Goal: Communication & Community: Answer question/provide support

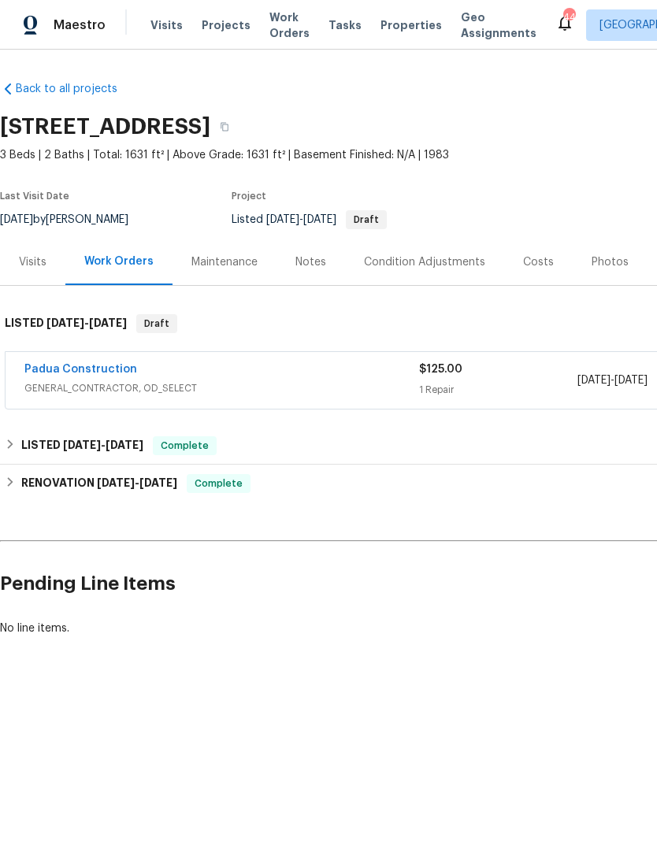
scroll to position [0, -8]
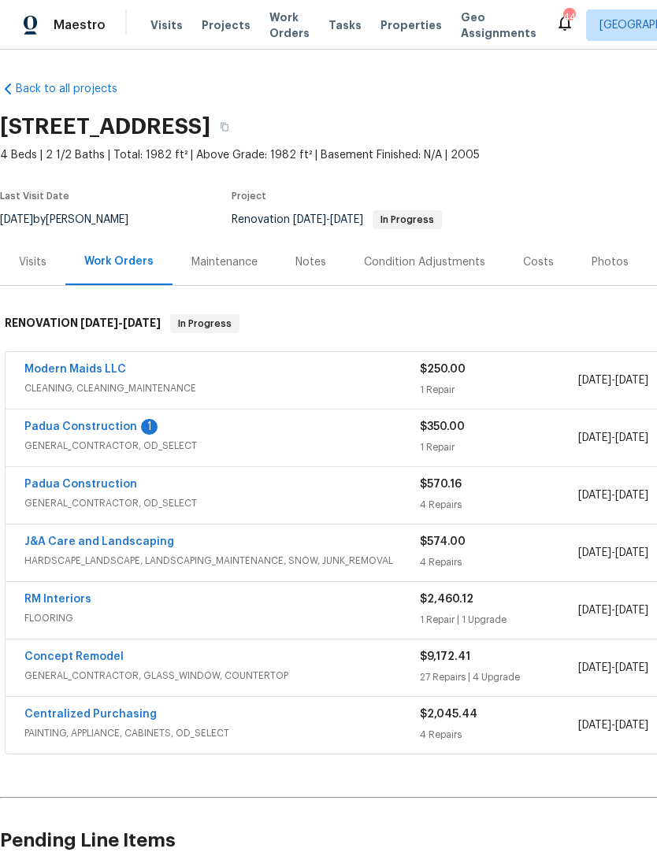
click at [127, 421] on link "Padua Construction" at bounding box center [80, 426] width 113 height 11
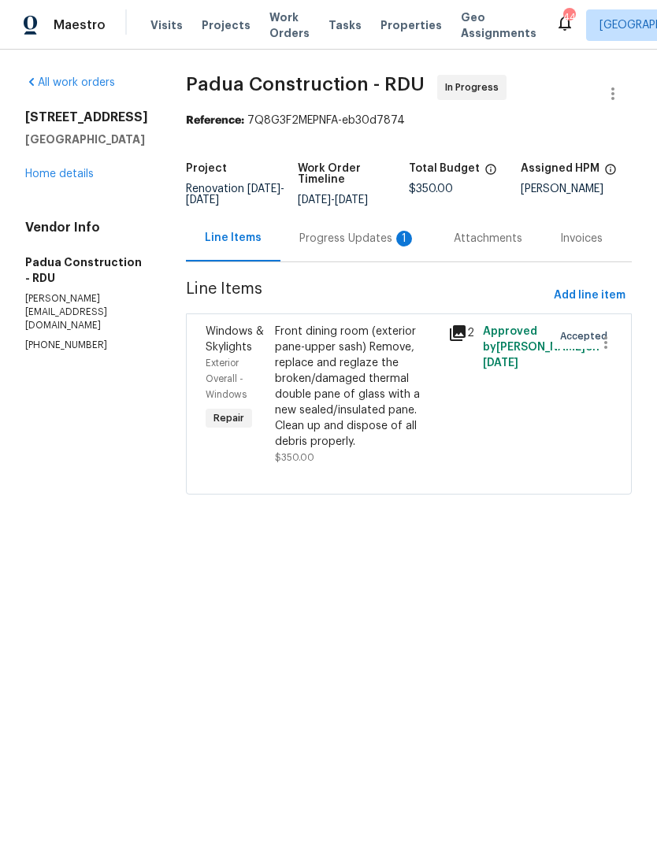
click at [347, 242] on div "Progress Updates 1" at bounding box center [357, 239] width 117 height 16
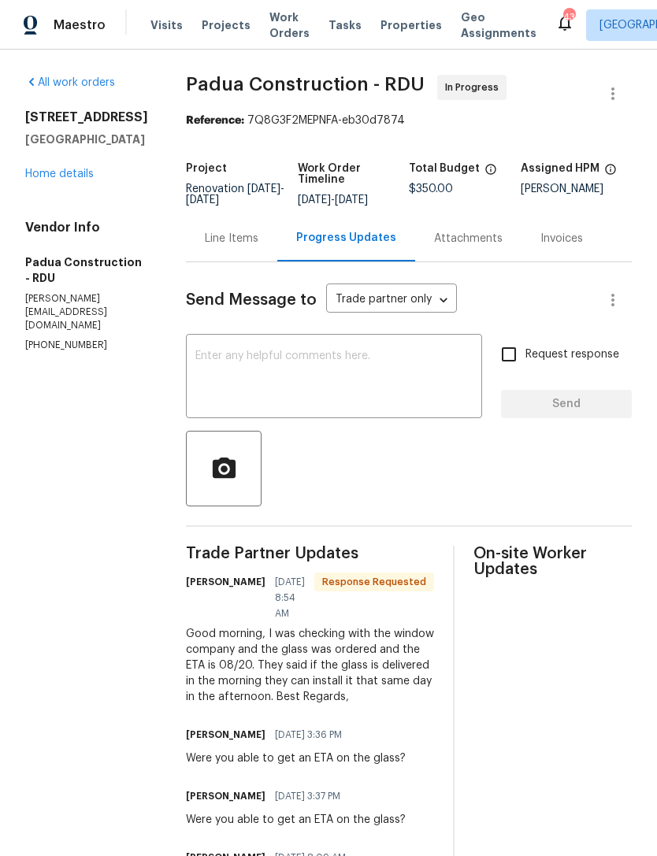
click at [63, 180] on link "Home details" at bounding box center [59, 174] width 69 height 11
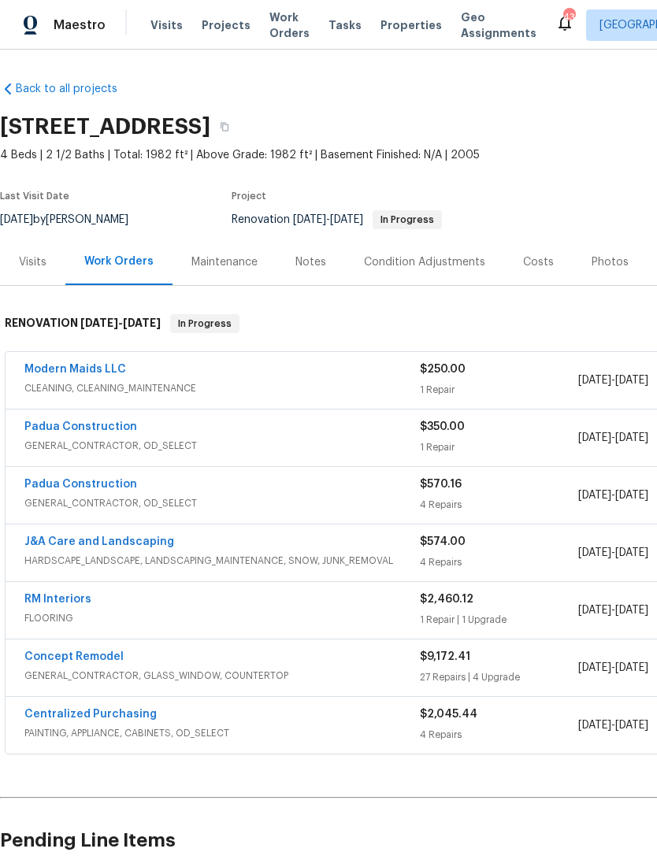
click at [102, 479] on link "Padua Construction" at bounding box center [80, 484] width 113 height 11
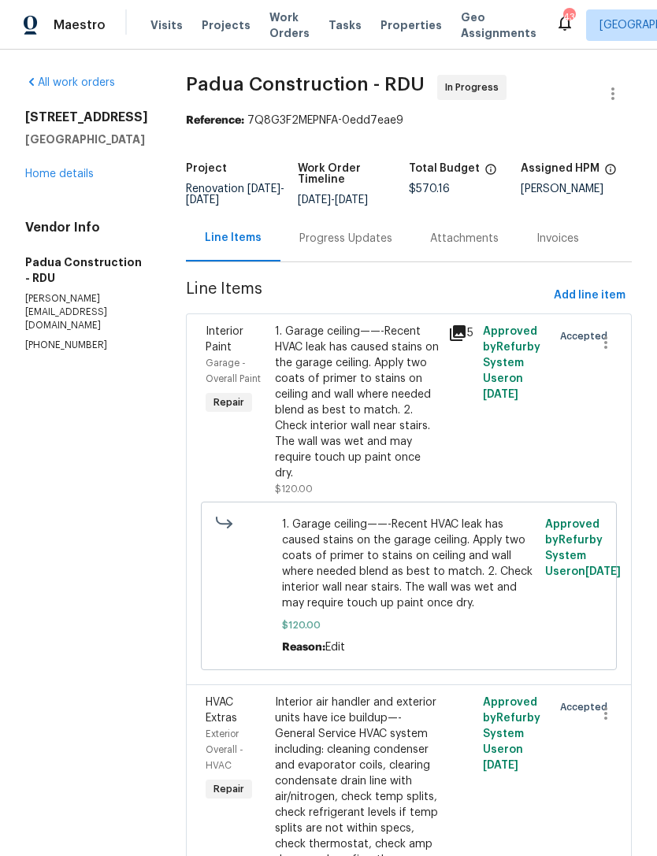
click at [637, 260] on div "All work orders 904 Our St Fayetteville, NC 28314 Home details Vendor Info Padu…" at bounding box center [328, 625] width 657 height 1151
click at [652, 254] on div "All work orders 904 Our St Fayetteville, NC 28314 Home details Vendor Info Padu…" at bounding box center [328, 625] width 657 height 1151
click at [80, 180] on link "Home details" at bounding box center [59, 174] width 69 height 11
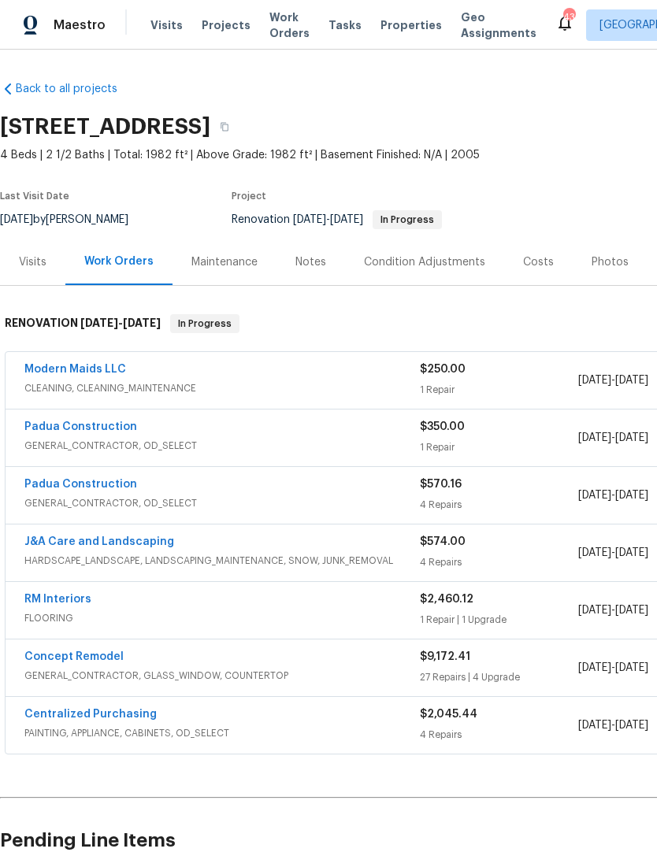
click at [95, 481] on link "Padua Construction" at bounding box center [80, 484] width 113 height 11
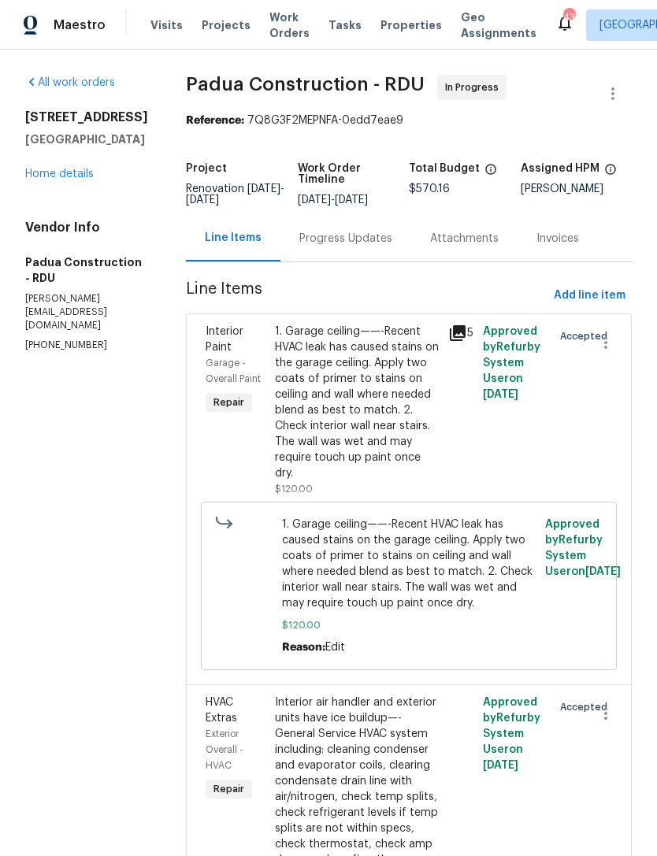
click at [319, 243] on div "Progress Updates" at bounding box center [345, 239] width 93 height 16
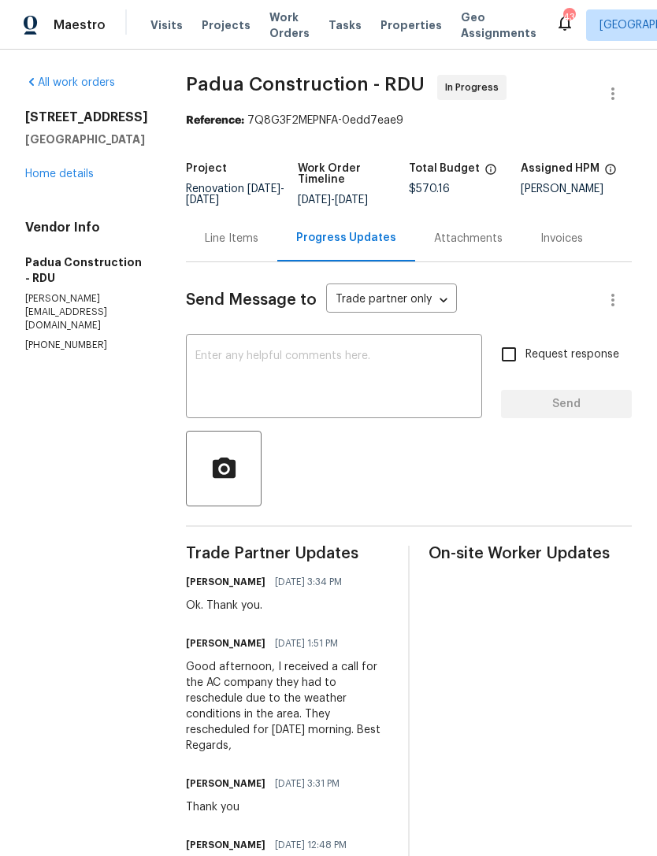
click at [311, 381] on textarea at bounding box center [333, 378] width 277 height 55
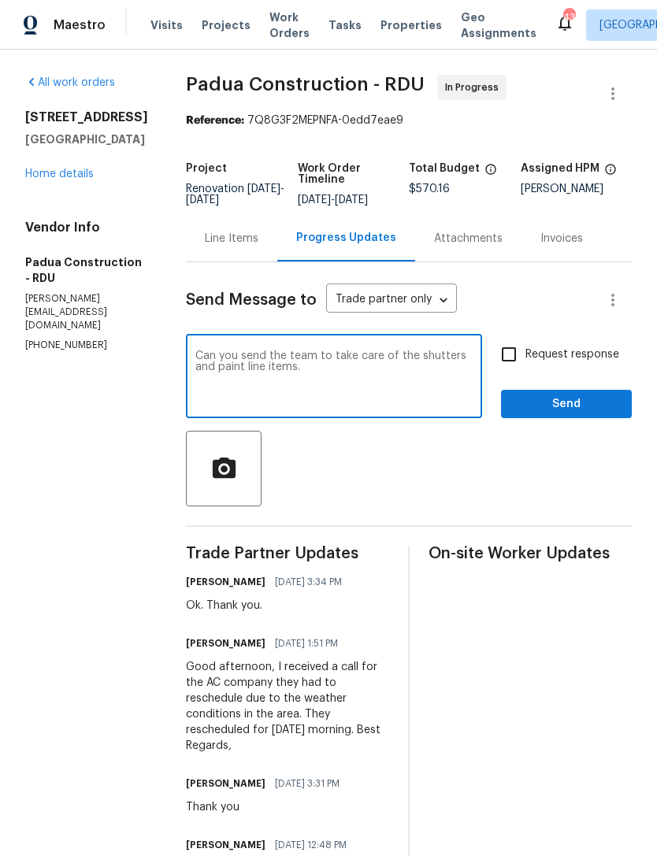
type textarea "Can you send the team to take care of the shutters and paint line items."
click at [507, 355] on input "Request response" at bounding box center [508, 354] width 33 height 33
checkbox input "true"
click at [269, 373] on textarea "Can you send the team to take care of the shutters and paint line items." at bounding box center [333, 378] width 277 height 55
type textarea "Can you send the team to take care of the shutters and paint line items?"
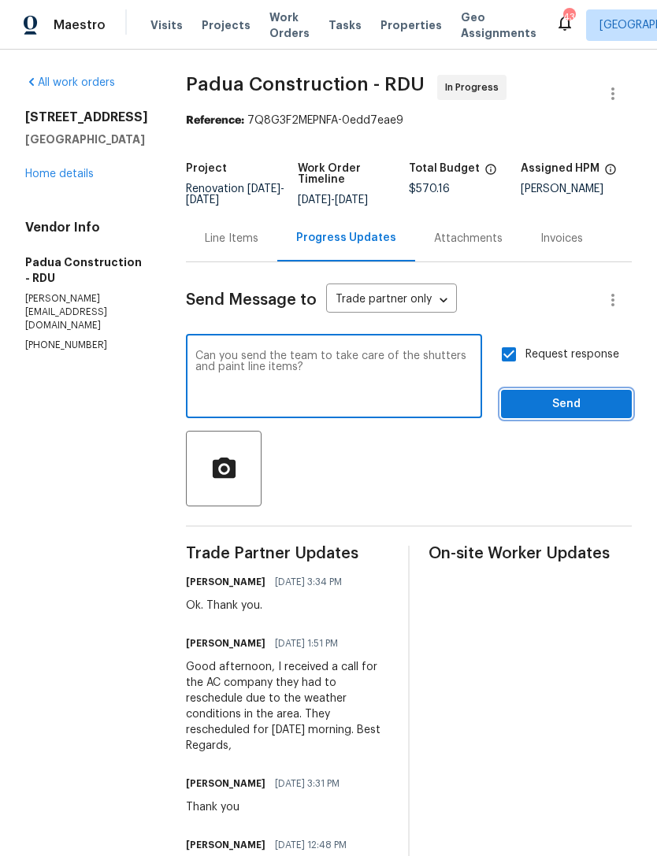
click at [556, 404] on span "Send" at bounding box center [567, 405] width 106 height 20
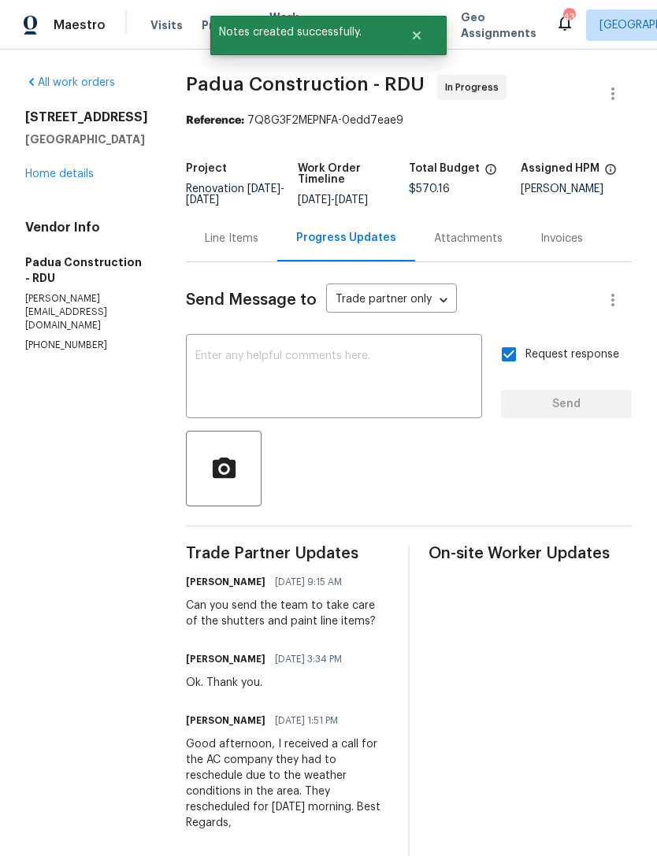
click at [205, 237] on div "Line Items" at bounding box center [232, 239] width 54 height 16
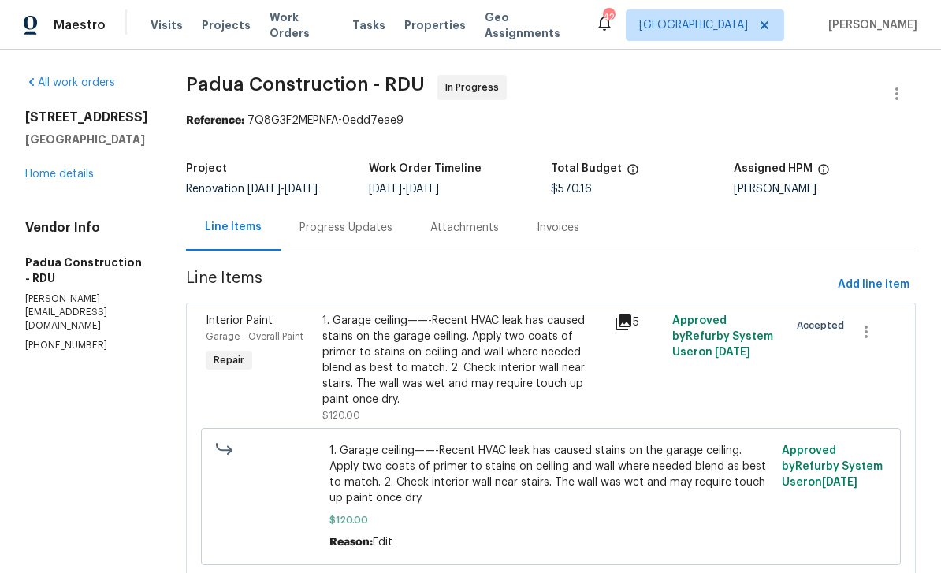
click at [49, 180] on link "Home details" at bounding box center [59, 174] width 69 height 11
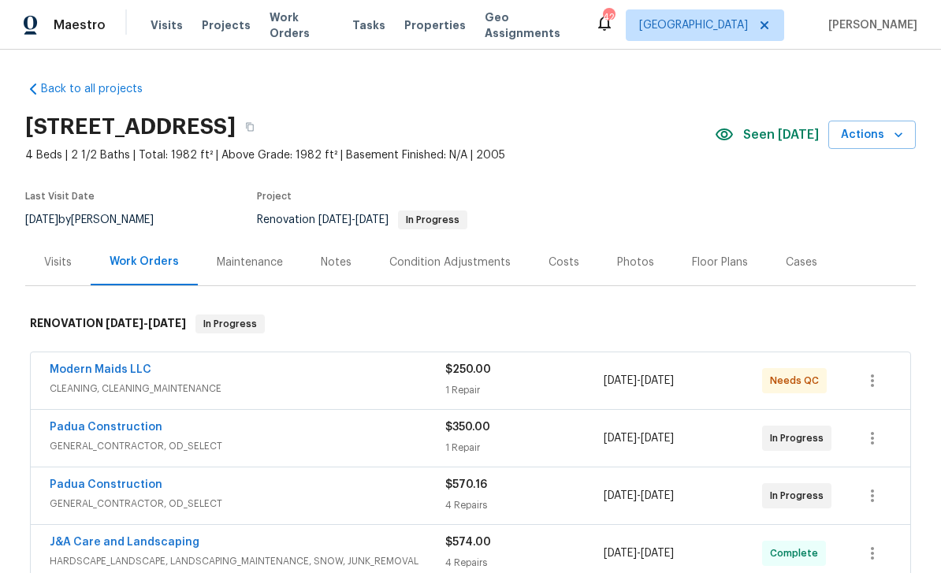
click at [626, 264] on div "Photos" at bounding box center [635, 262] width 37 height 16
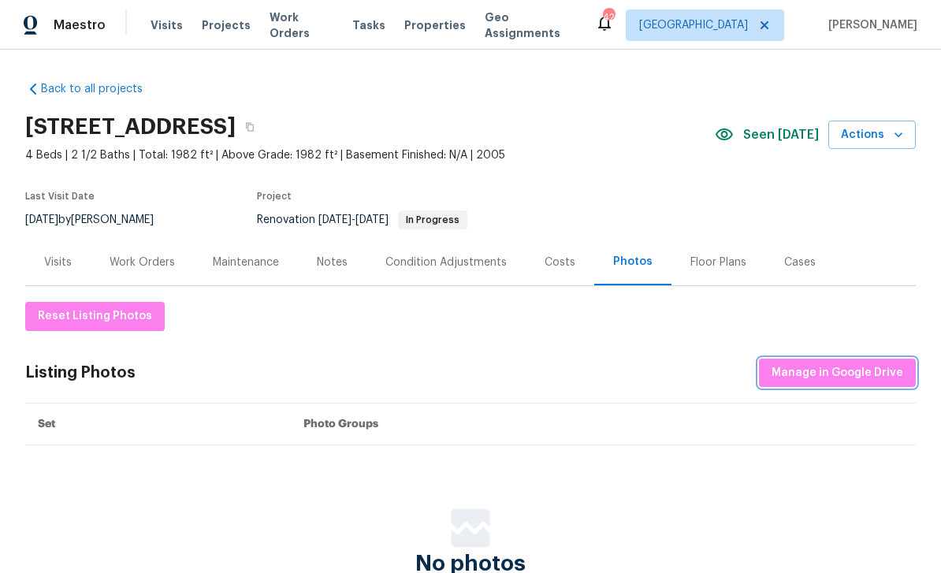
click at [656, 372] on span "Manage in Google Drive" at bounding box center [837, 373] width 132 height 20
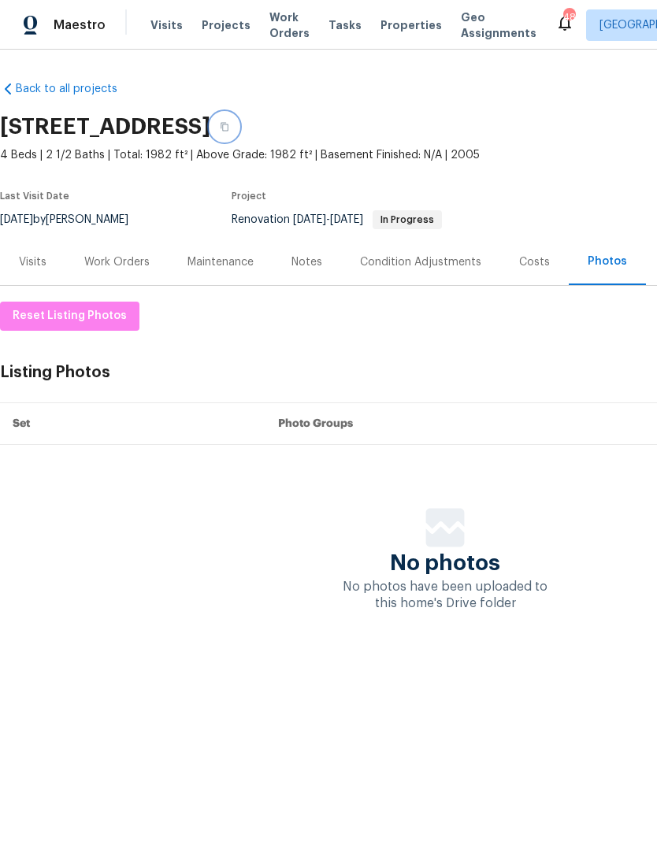
click at [239, 121] on button "button" at bounding box center [224, 127] width 28 height 28
